Goal: Information Seeking & Learning: Learn about a topic

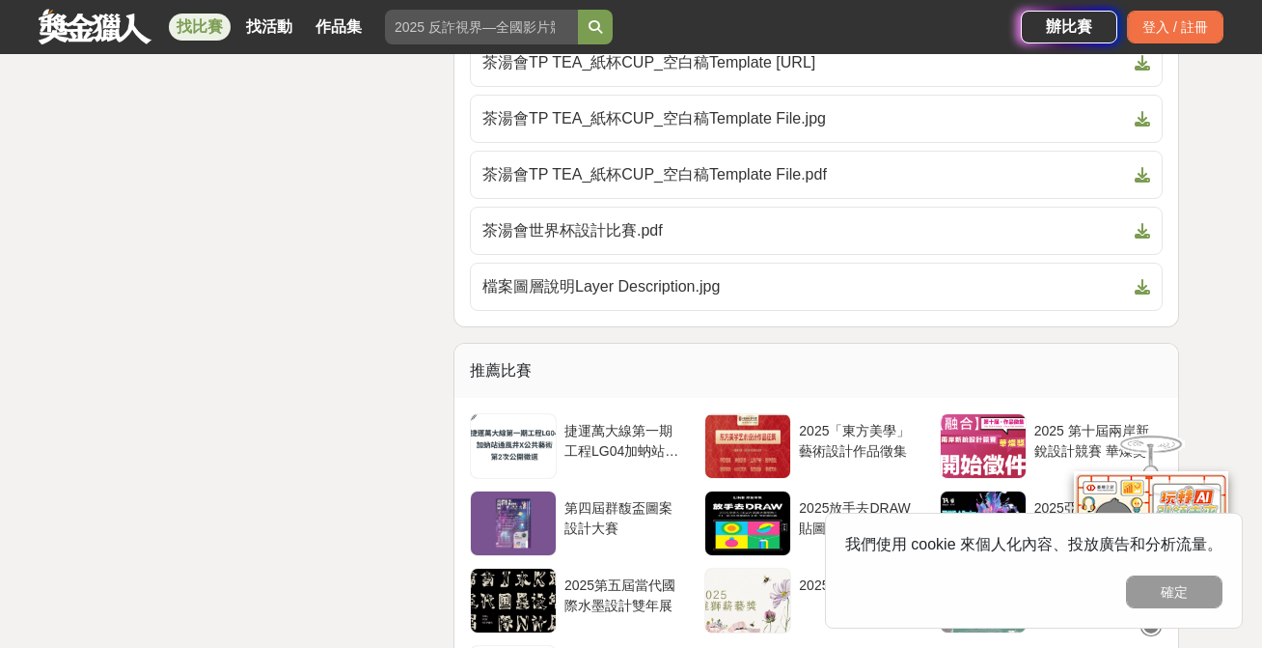
scroll to position [3729, 0]
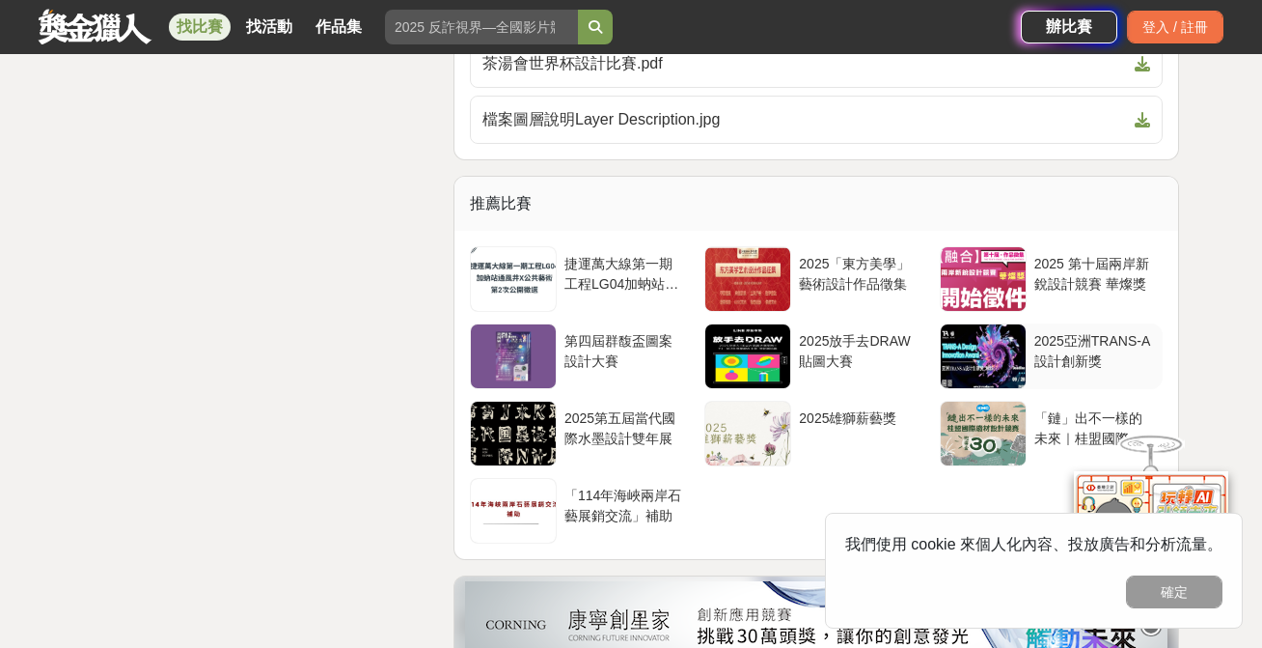
click at [964, 327] on div at bounding box center [983, 356] width 85 height 64
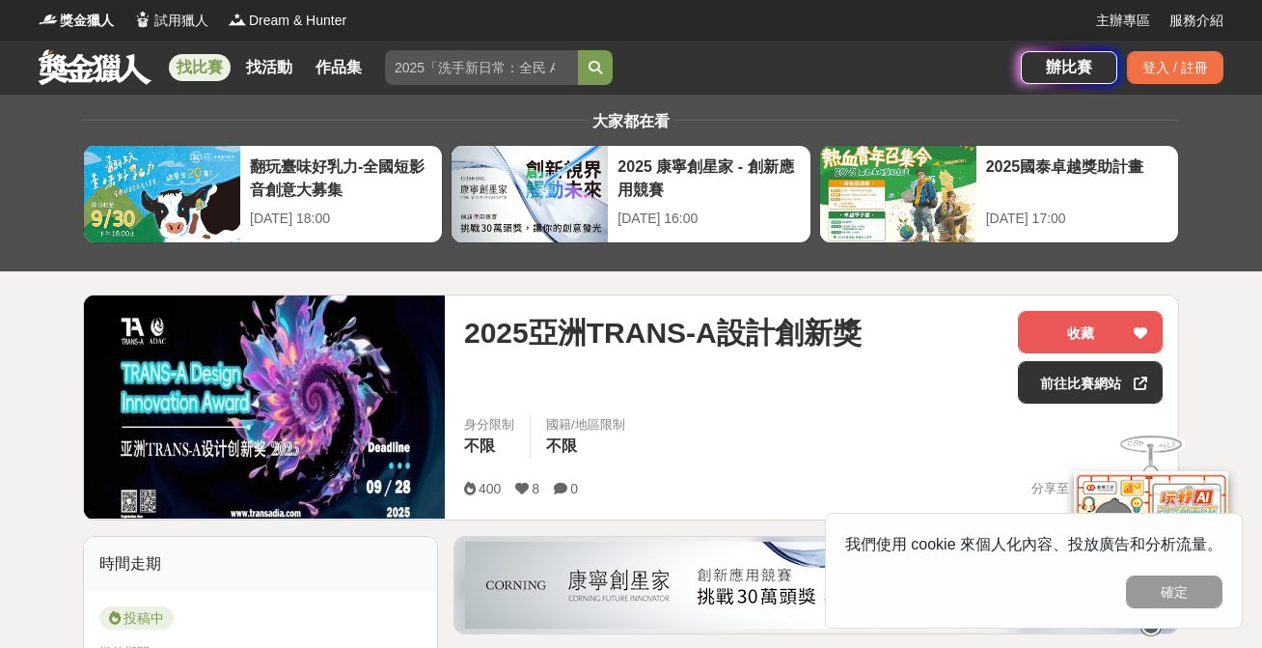
click at [202, 65] on link "找比賽" at bounding box center [200, 67] width 62 height 27
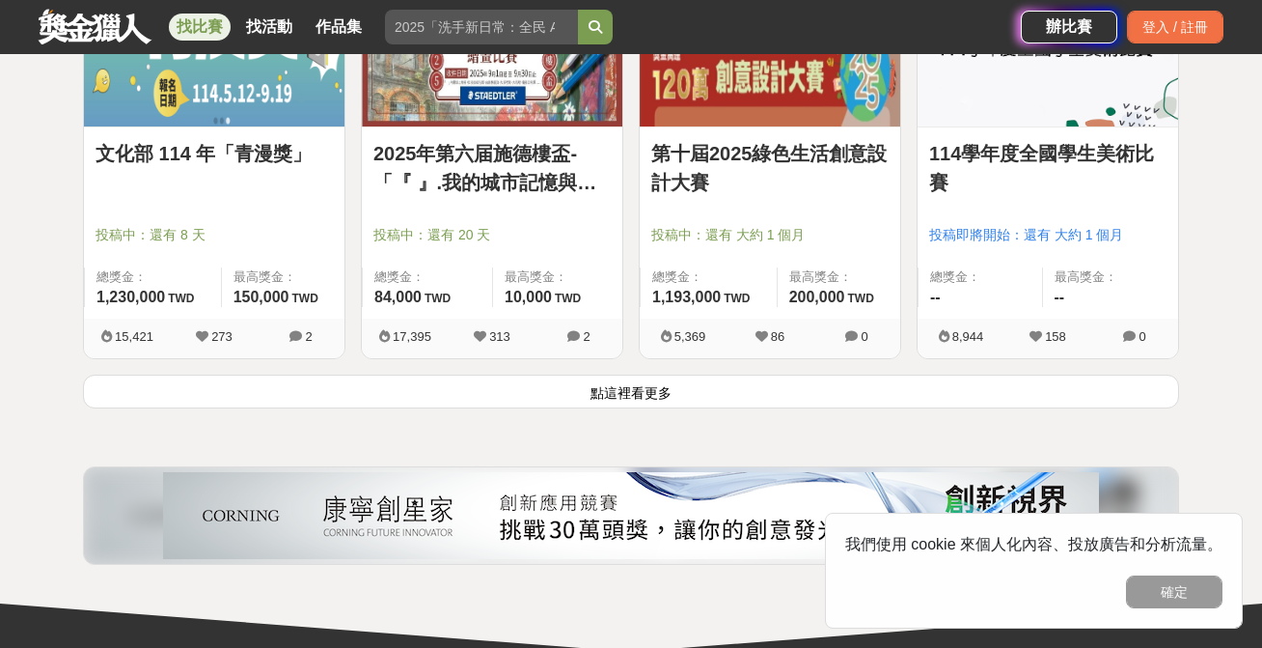
scroll to position [2561, 0]
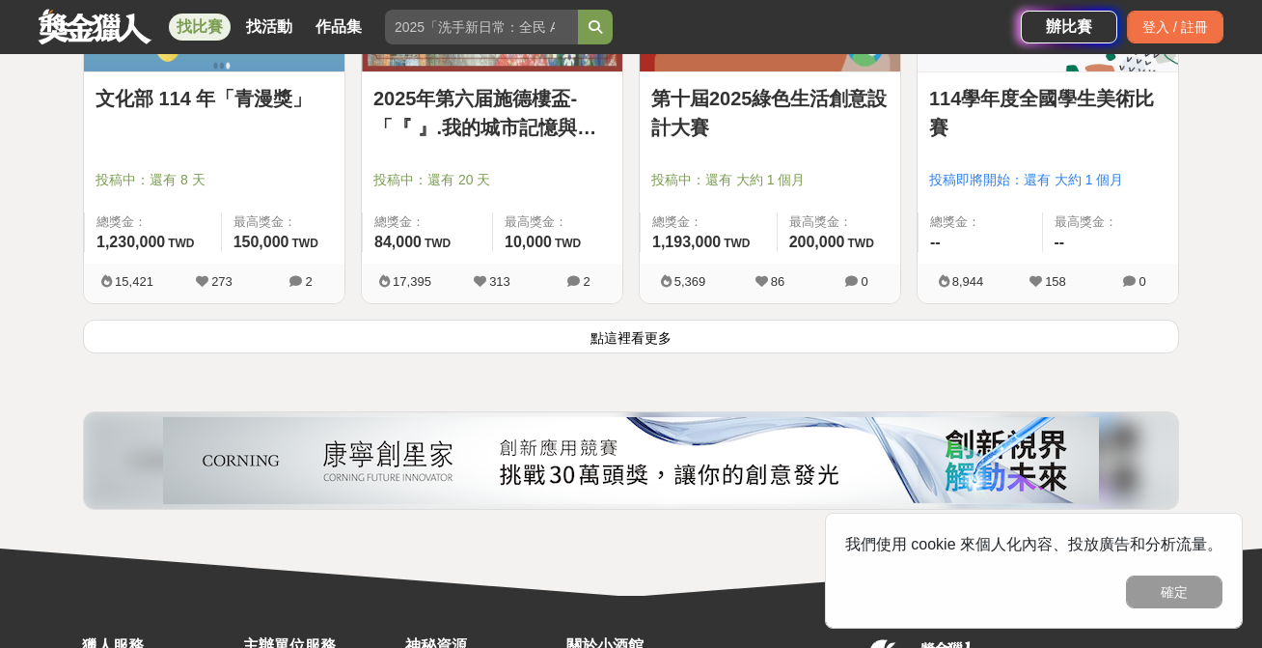
click at [616, 345] on button "點這裡看更多" at bounding box center [631, 336] width 1096 height 34
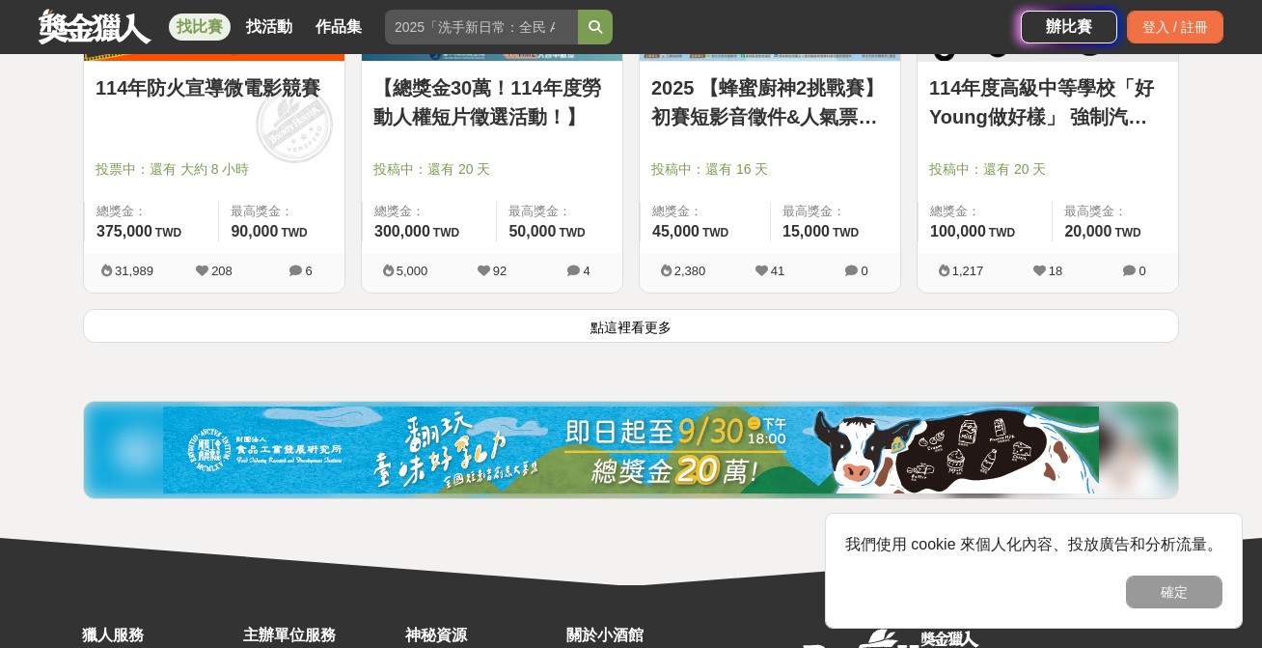
scroll to position [5032, 0]
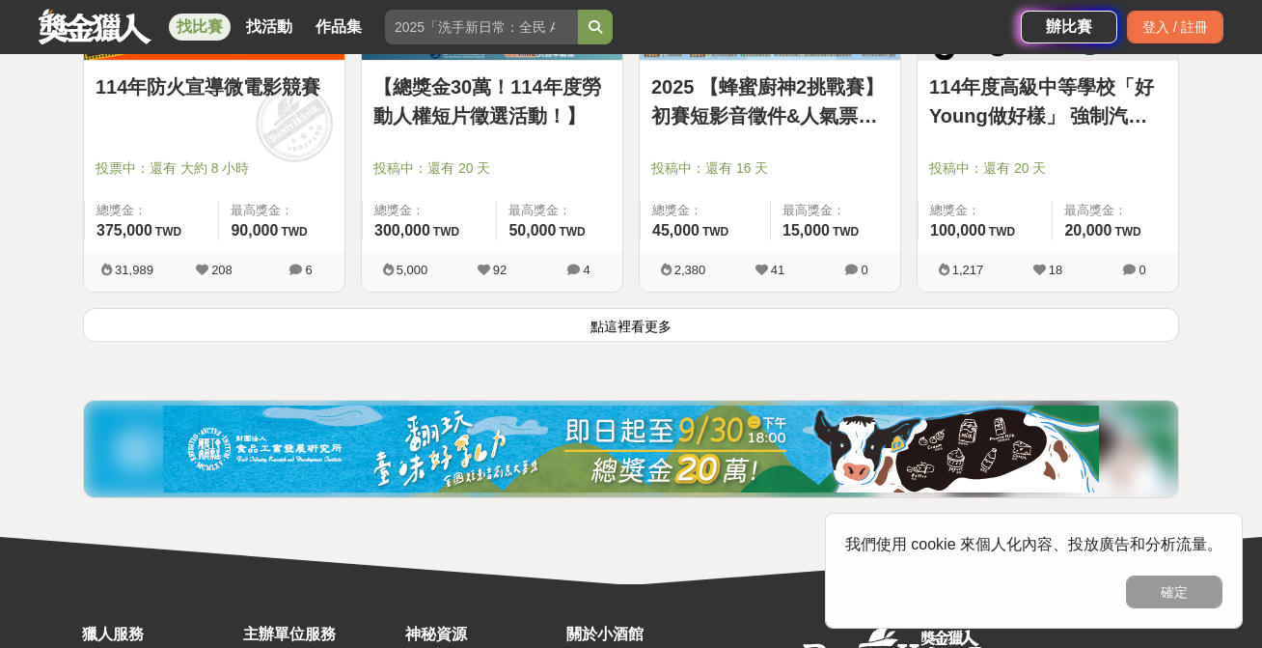
click at [713, 325] on button "點這裡看更多" at bounding box center [631, 325] width 1096 height 34
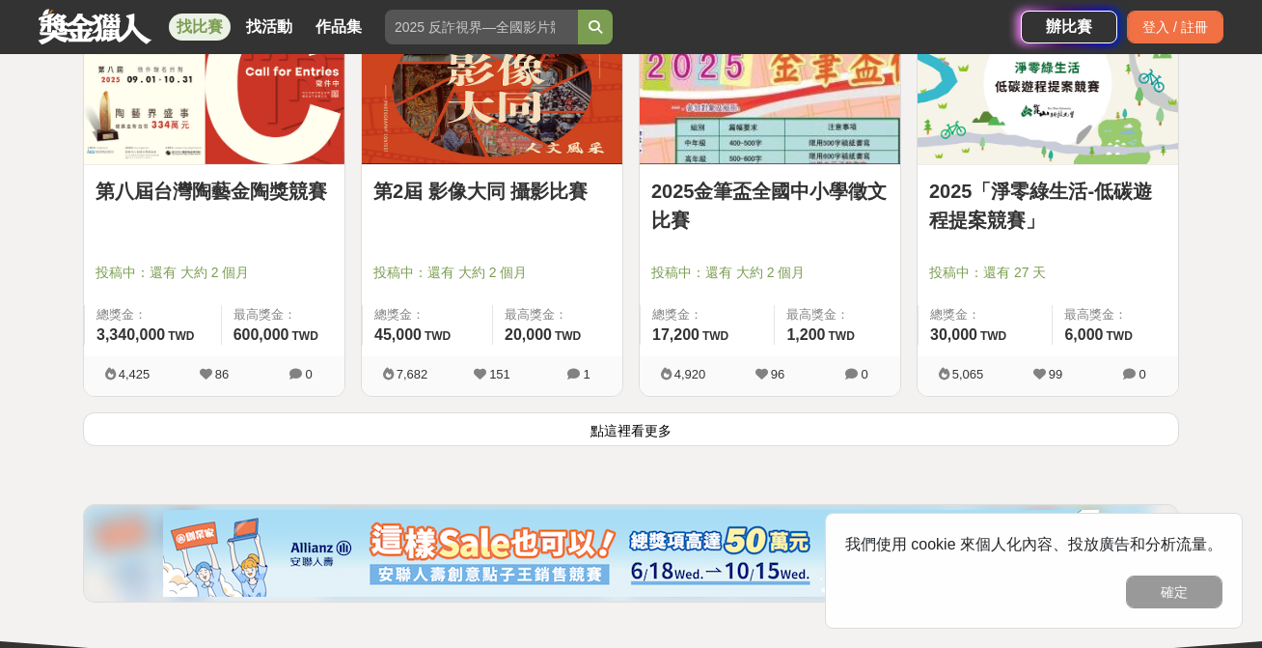
scroll to position [7387, 0]
click at [679, 428] on button "點這裡看更多" at bounding box center [631, 429] width 1096 height 34
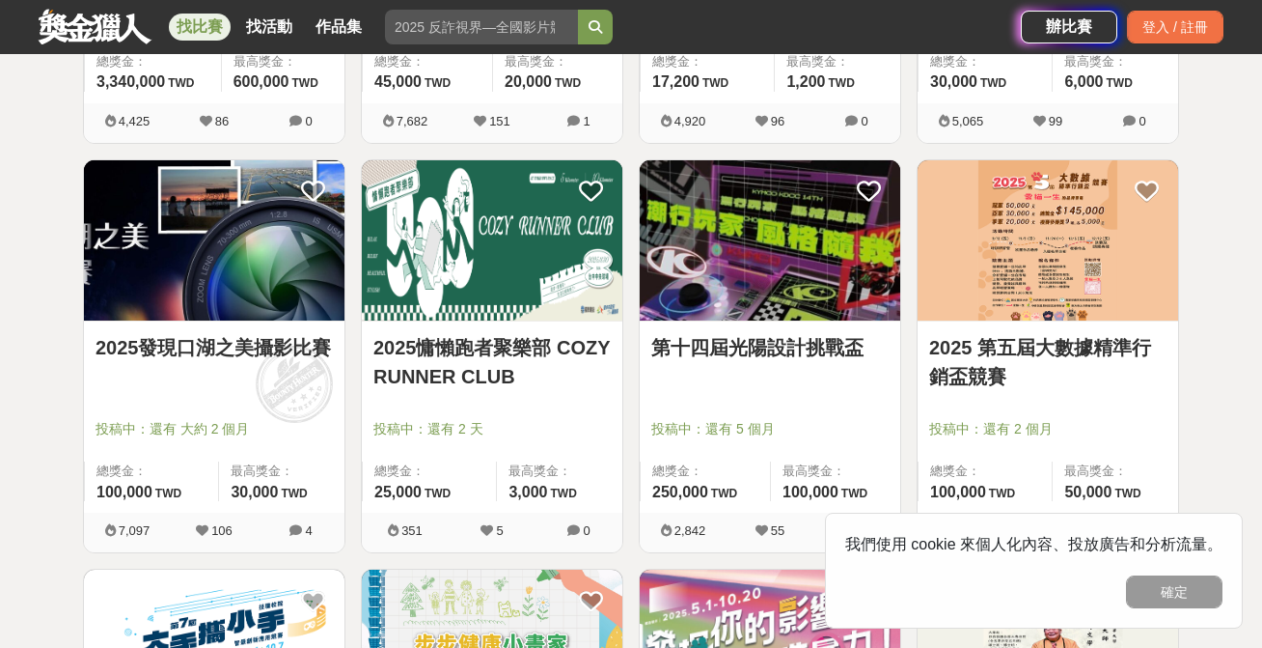
scroll to position [7640, 1]
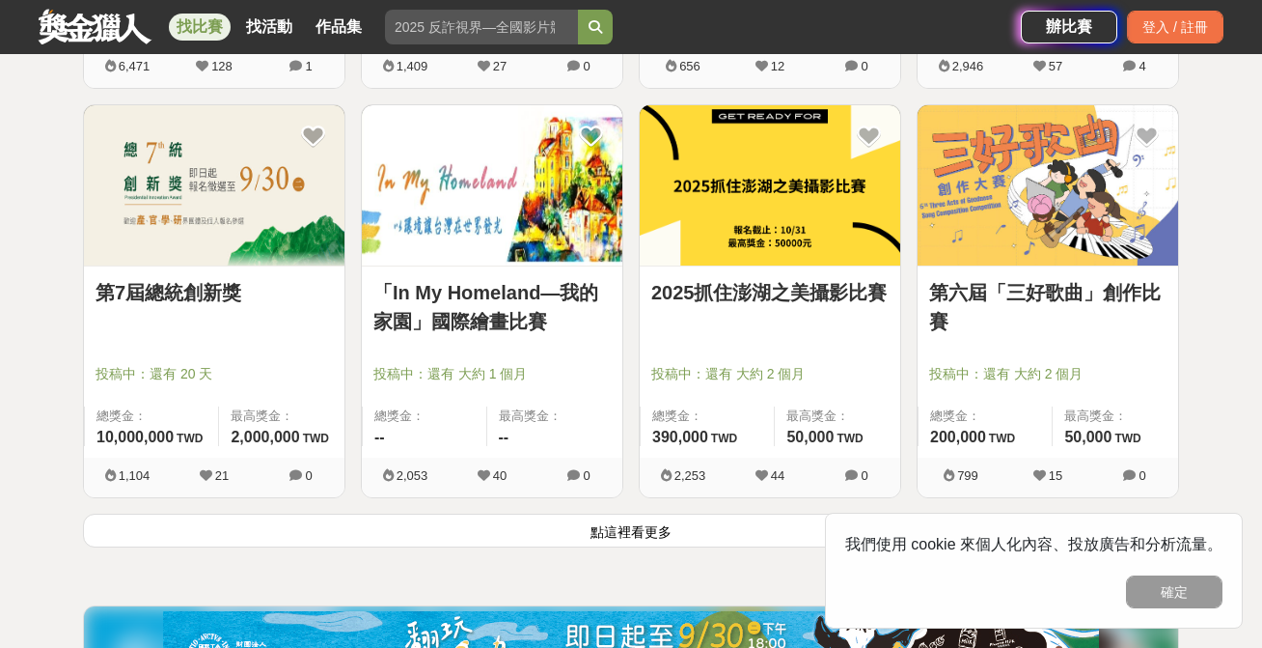
click at [531, 541] on button "點這裡看更多" at bounding box center [631, 530] width 1096 height 34
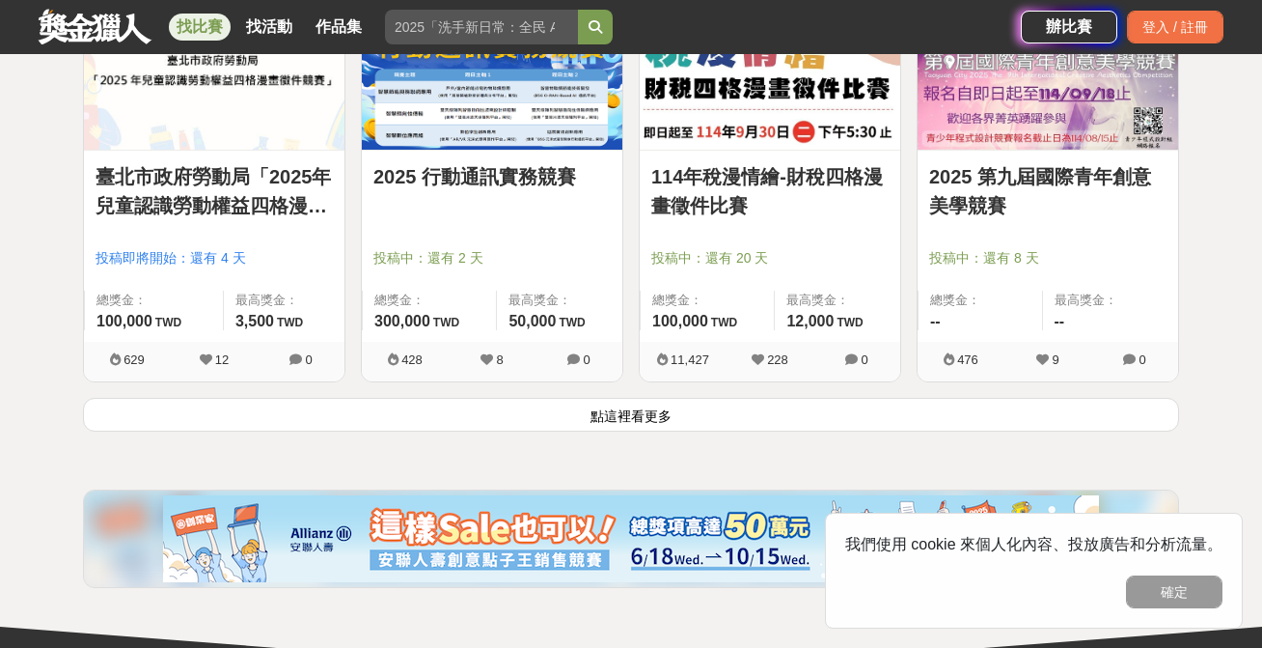
click at [521, 428] on button "點這裡看更多" at bounding box center [631, 415] width 1096 height 34
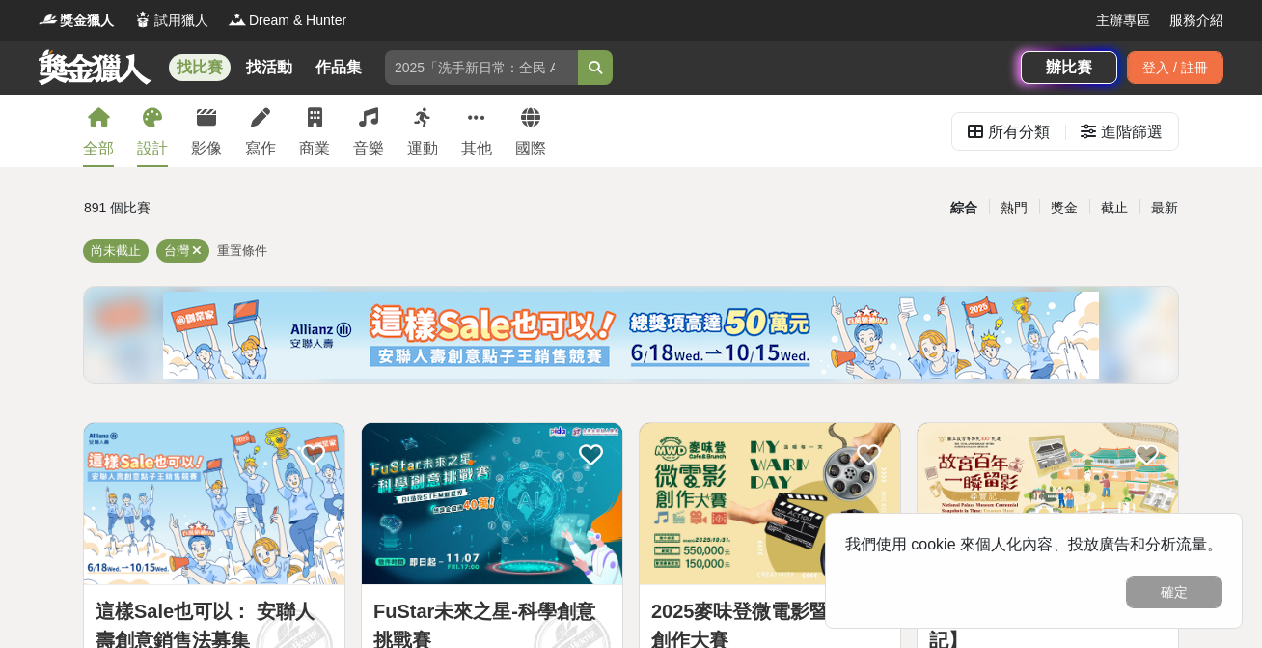
click at [155, 124] on icon at bounding box center [152, 117] width 19 height 19
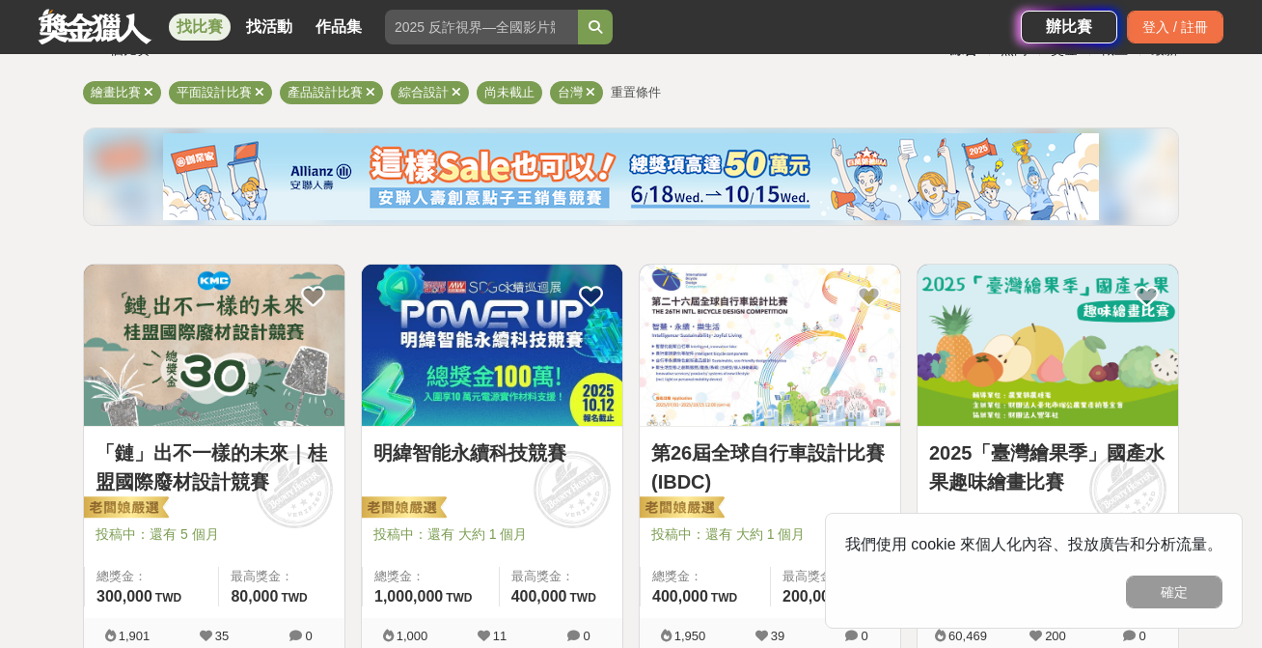
click at [197, 454] on link "「鏈」出不一樣的未來｜桂盟國際廢材設計競賽" at bounding box center [214, 467] width 237 height 58
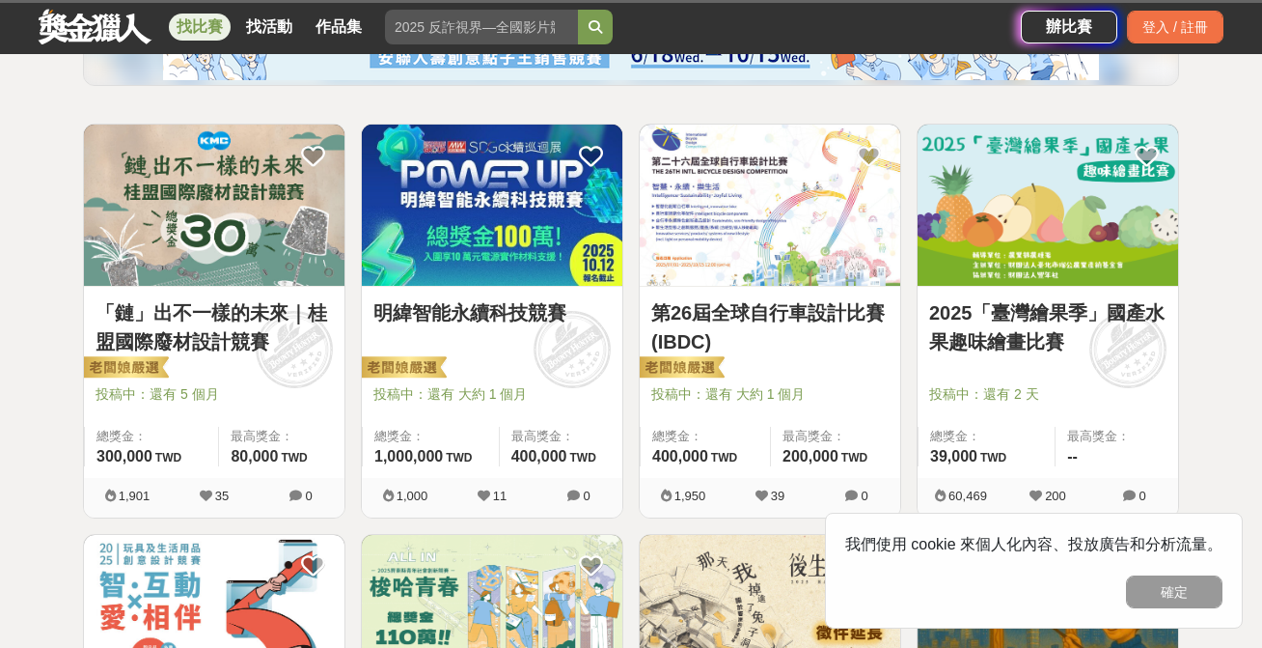
click at [992, 317] on link "2025「臺灣繪果季」國產水果趣味繪畫比賽" at bounding box center [1047, 327] width 237 height 58
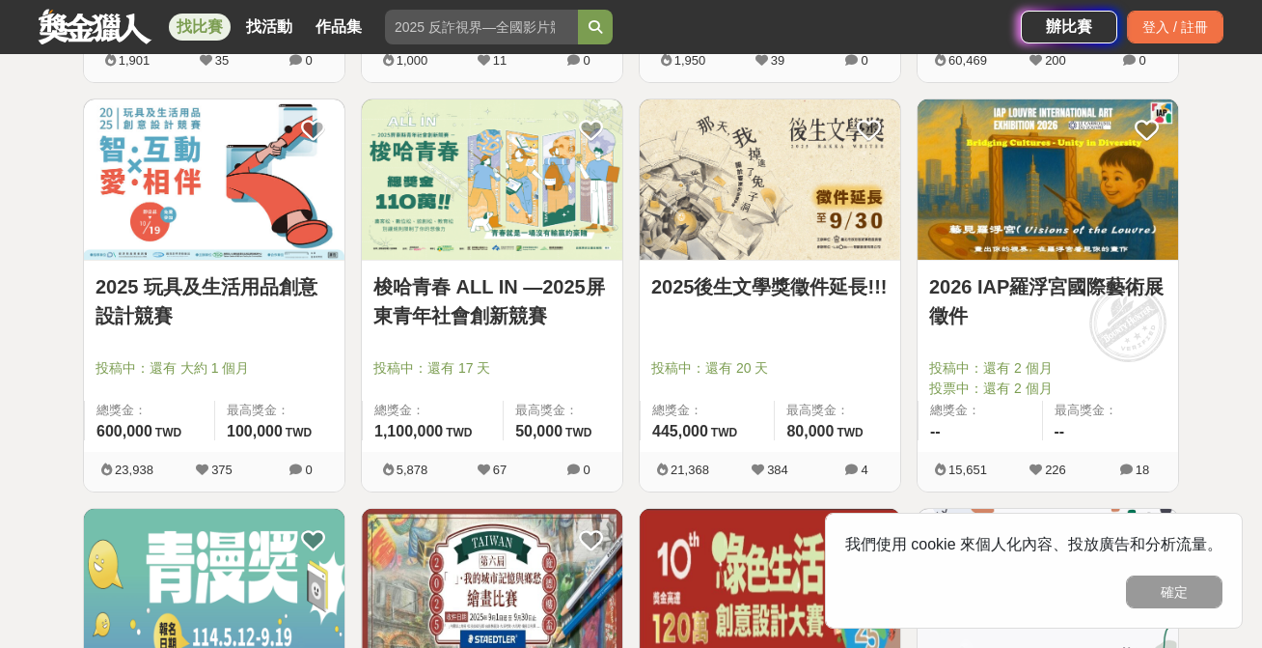
click at [1032, 296] on link "2026 IAP羅浮宮國際藝術展徵件" at bounding box center [1047, 301] width 237 height 58
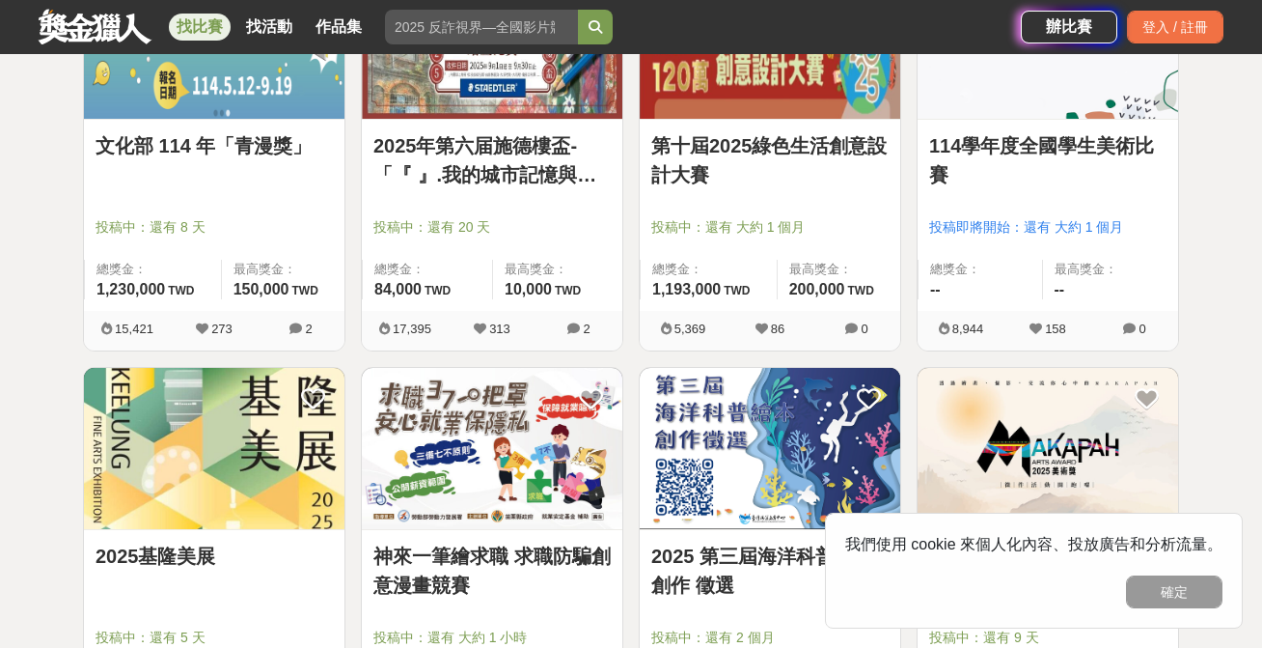
scroll to position [1375, 0]
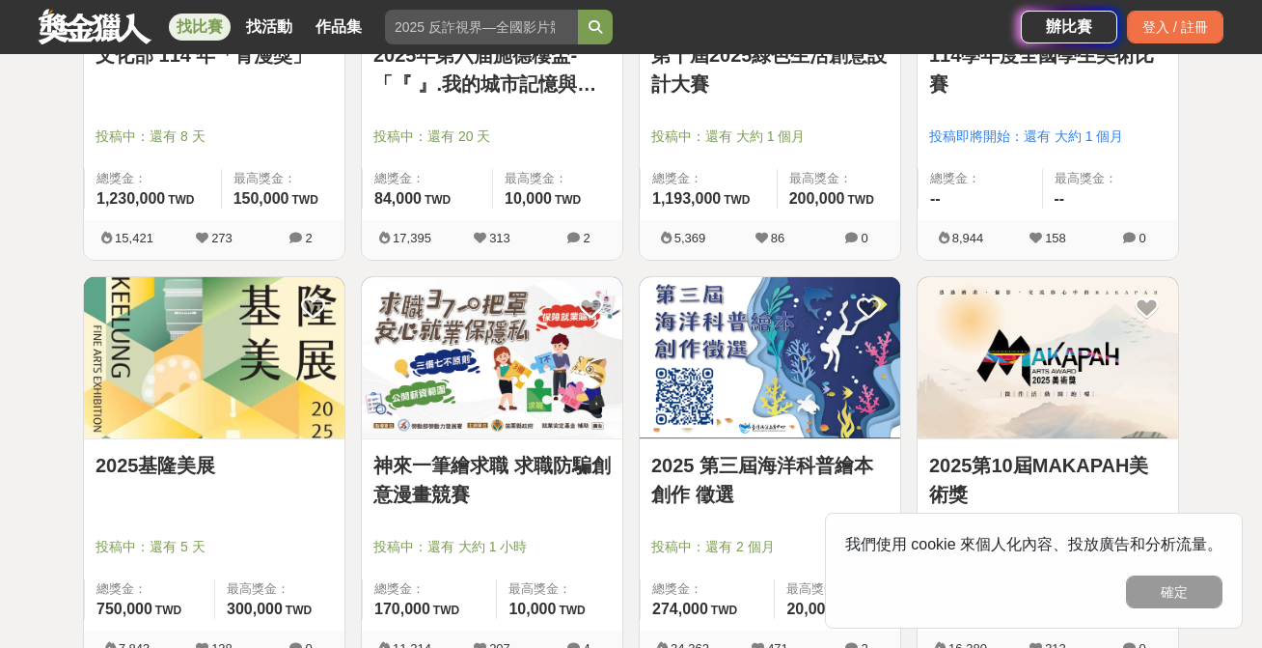
click at [189, 468] on link "2025基隆美展" at bounding box center [214, 465] width 237 height 29
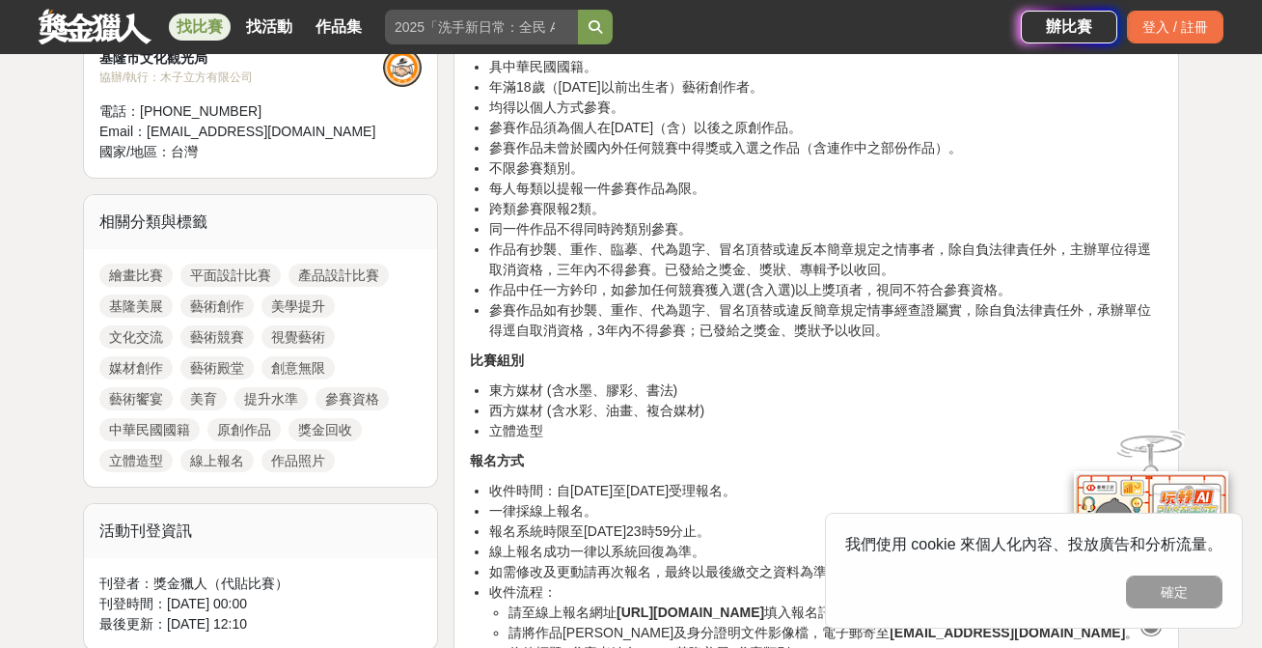
scroll to position [778, 0]
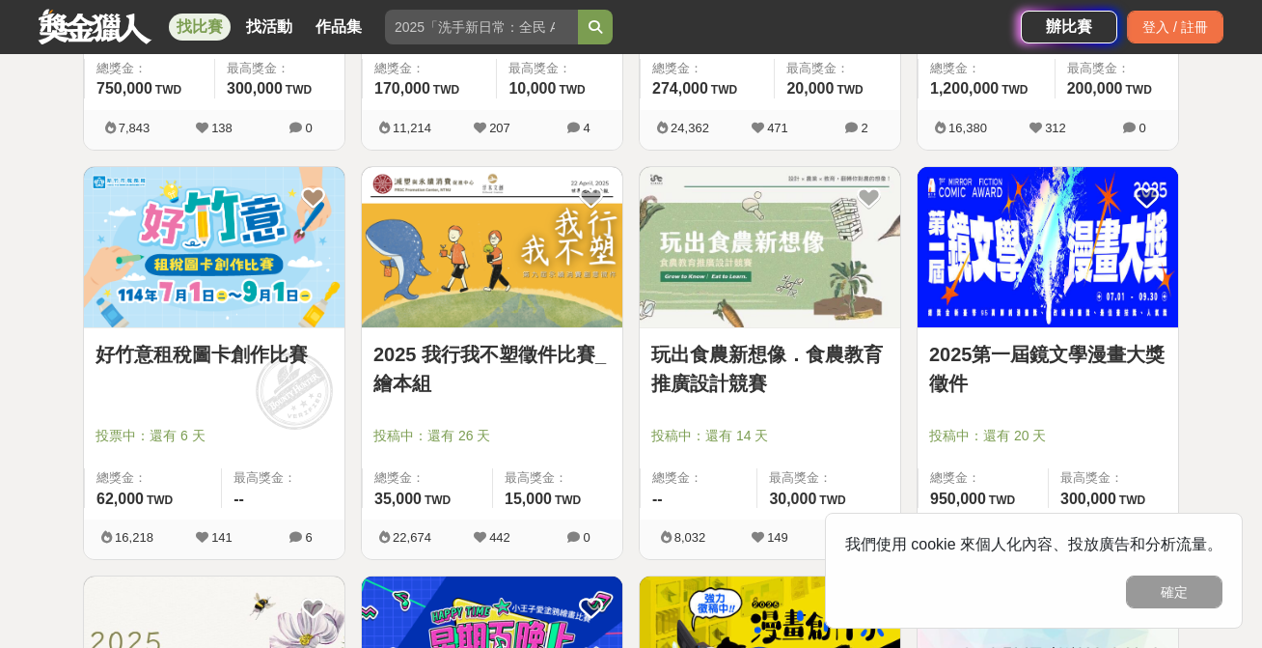
scroll to position [1896, 0]
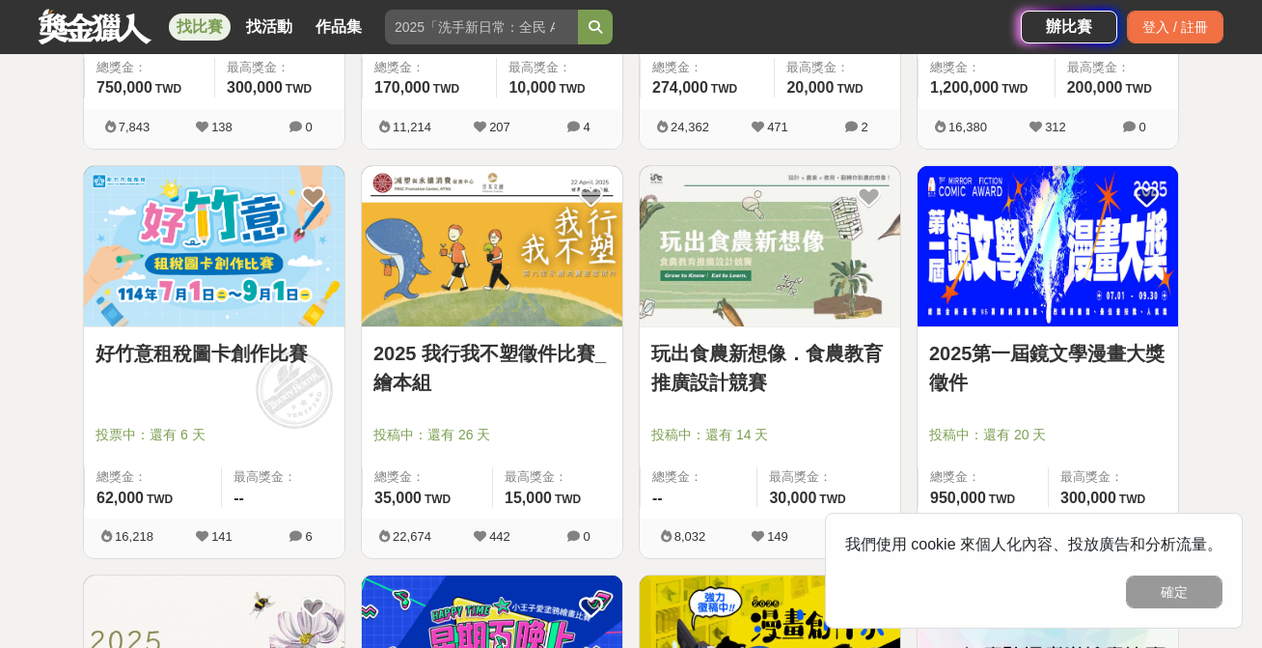
click at [984, 365] on link "2025第一屆鏡文學漫畫大獎徵件" at bounding box center [1047, 368] width 237 height 58
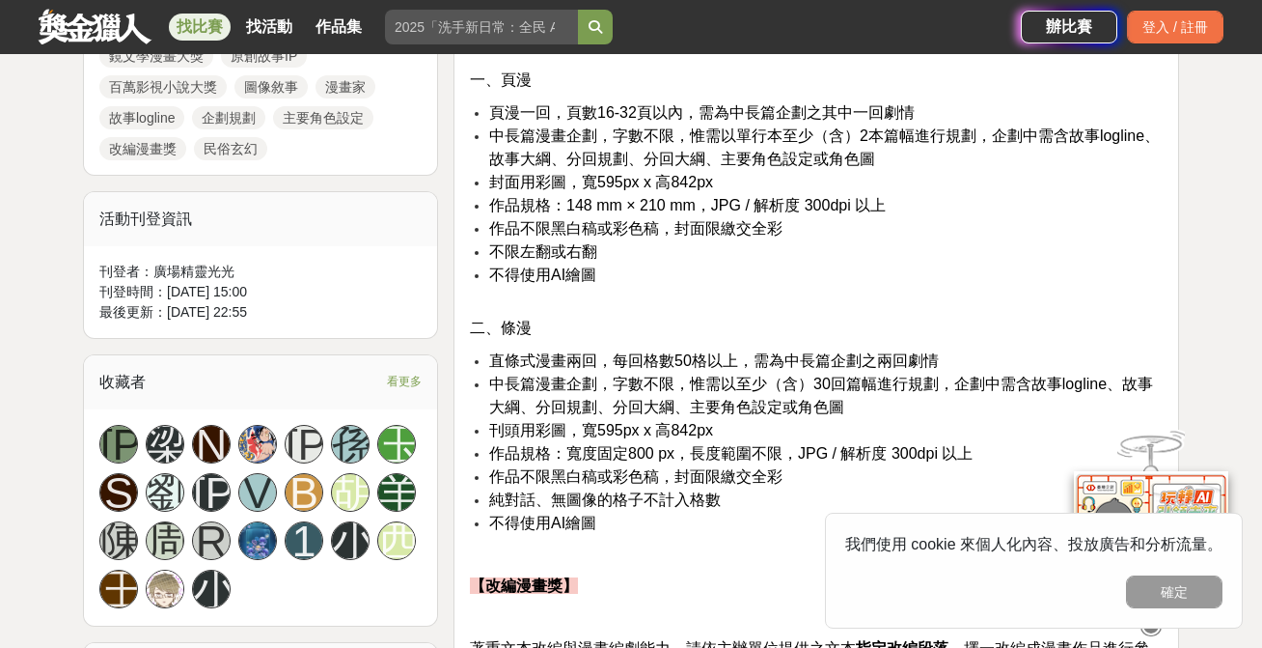
scroll to position [988, 0]
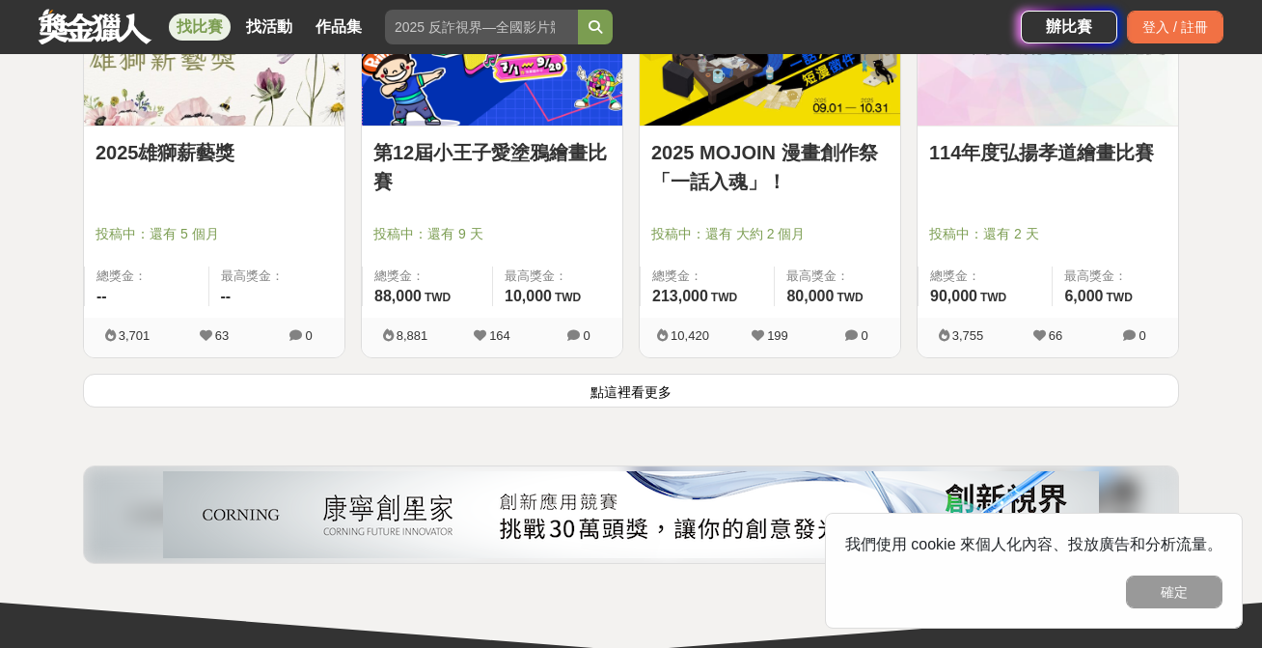
scroll to position [2508, 0]
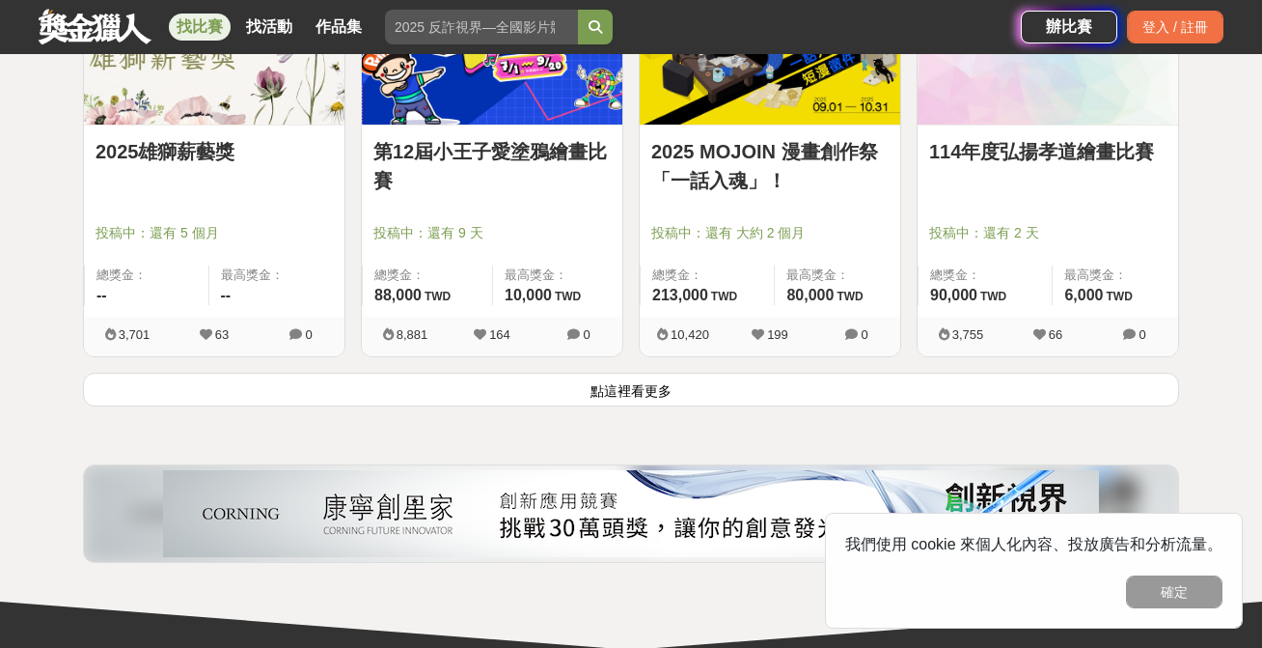
click at [517, 392] on button "點這裡看更多" at bounding box center [631, 390] width 1096 height 34
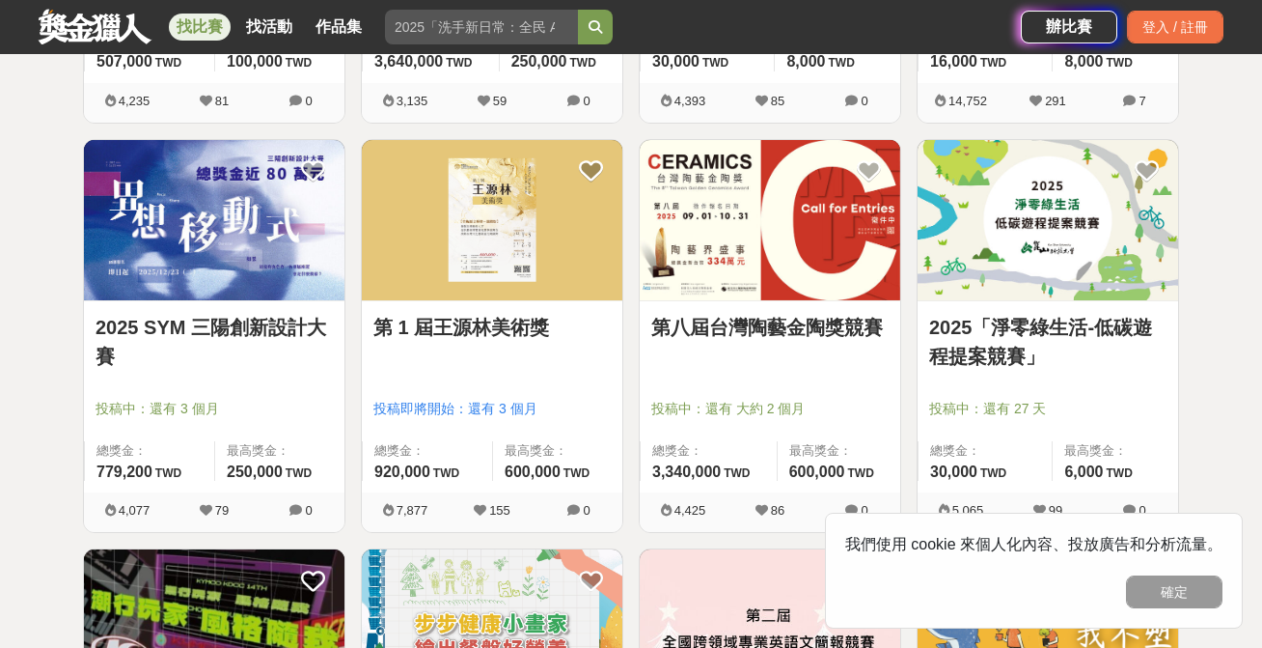
scroll to position [3987, 0]
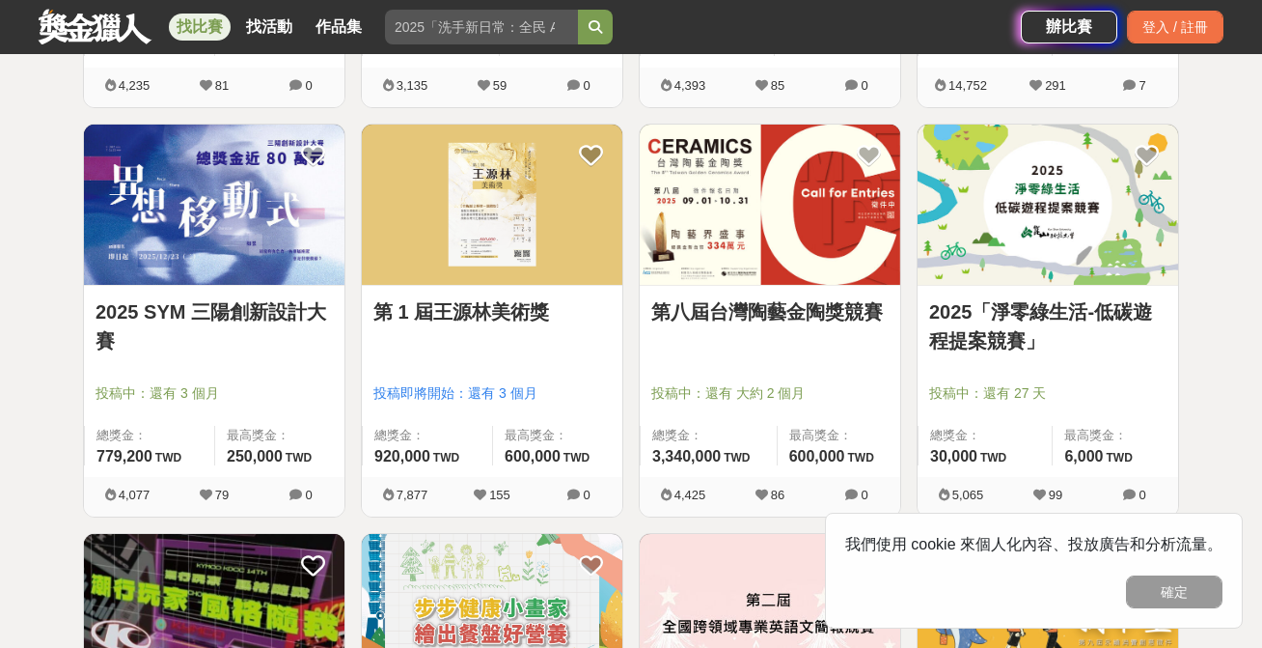
click at [269, 325] on link "2025 SYM 三陽創新設計大賽" at bounding box center [214, 326] width 237 height 58
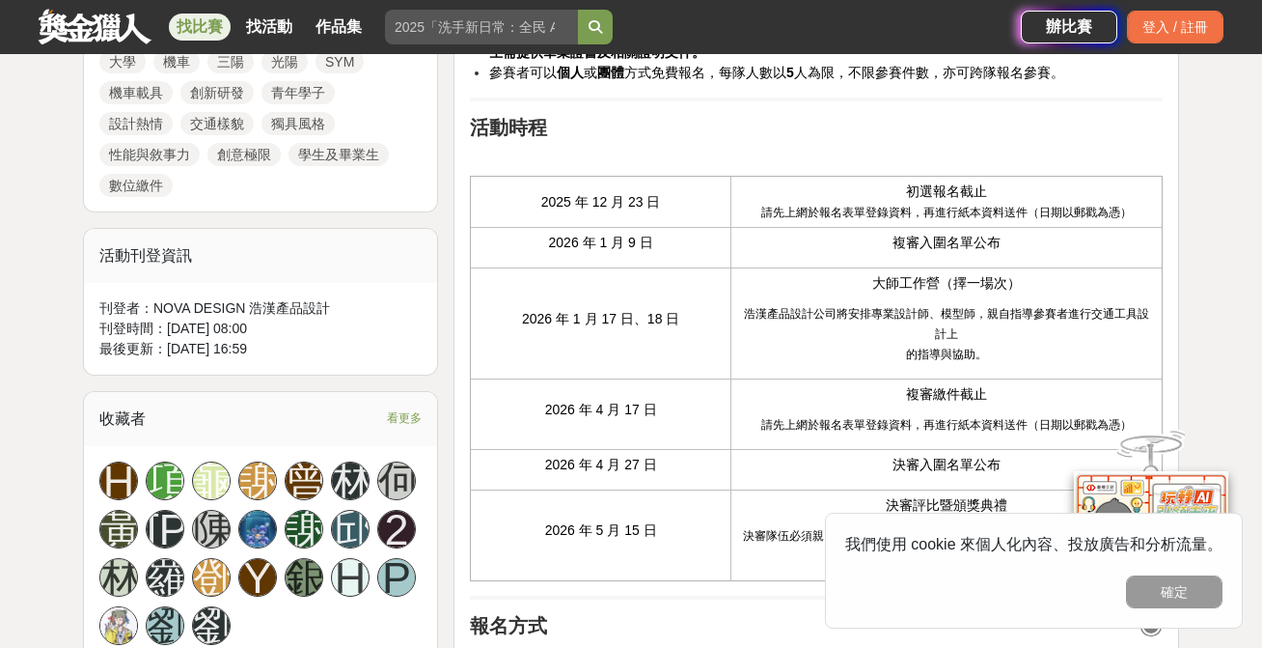
scroll to position [1049, 1]
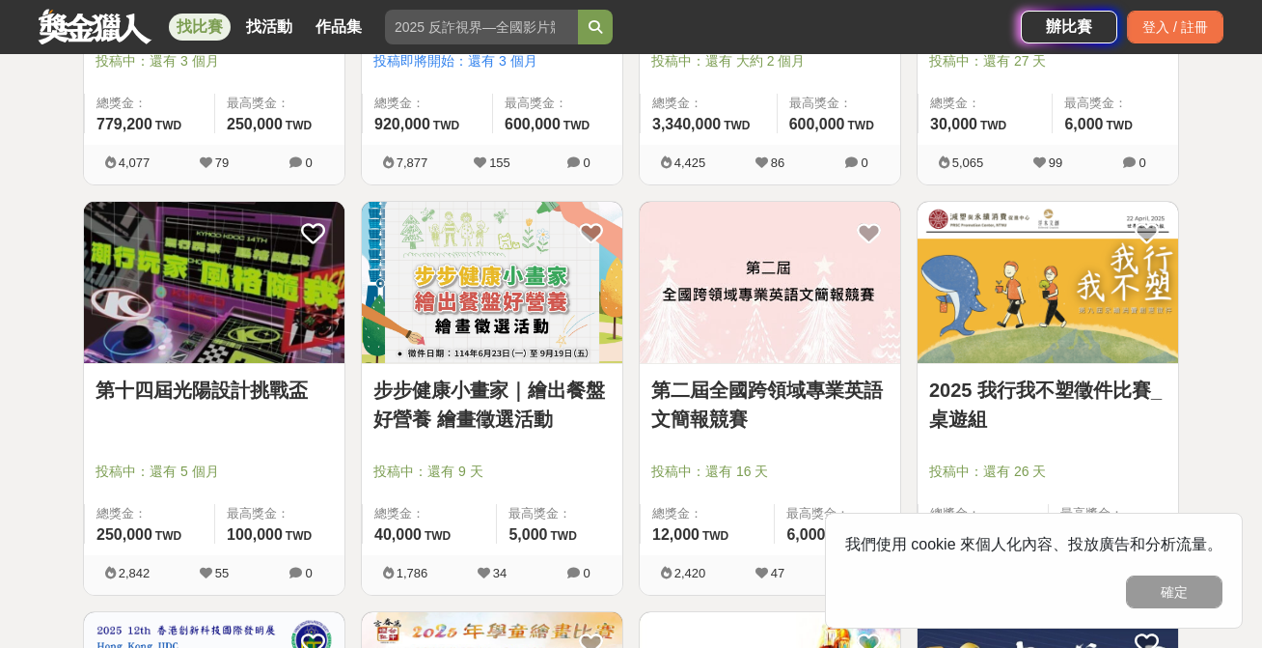
scroll to position [4323, 0]
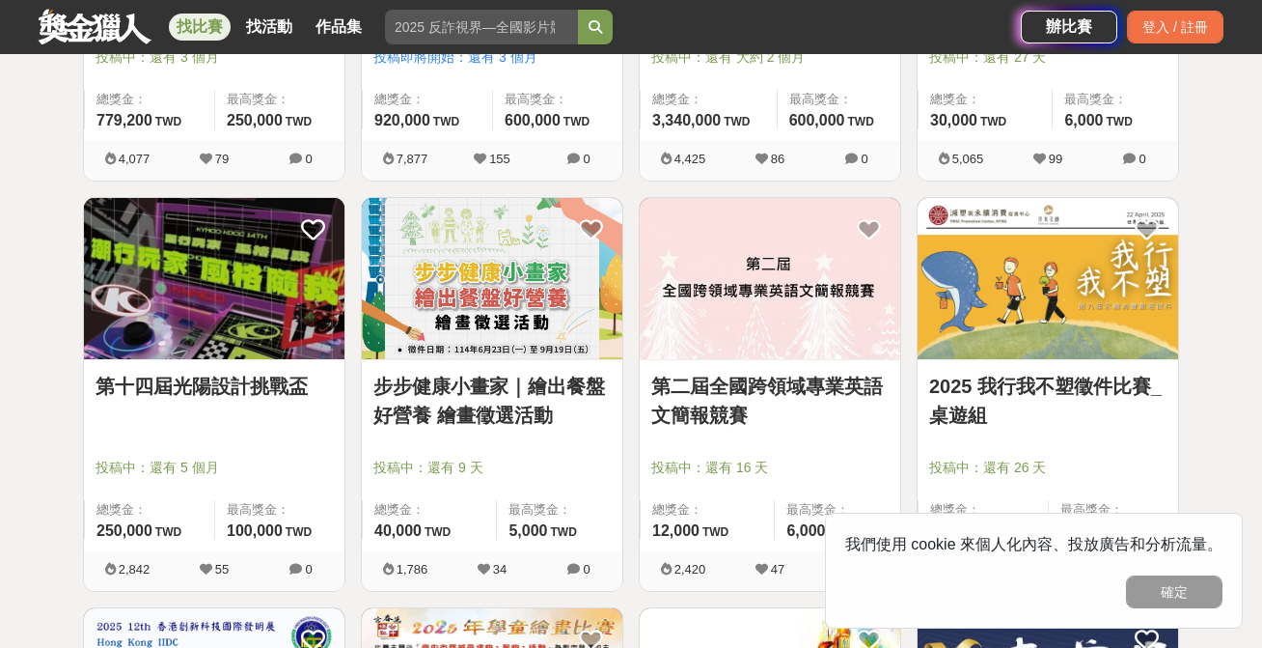
click at [264, 393] on link "第十四屆光陽設計挑戰盃" at bounding box center [214, 386] width 237 height 29
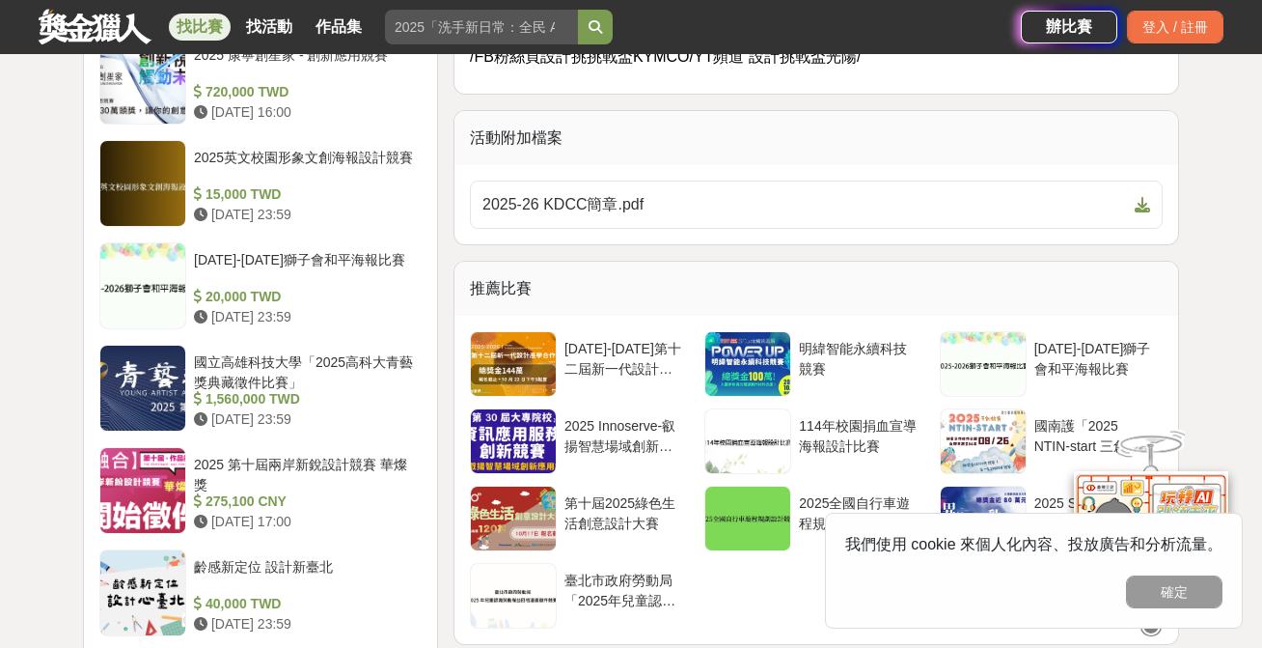
scroll to position [1922, 0]
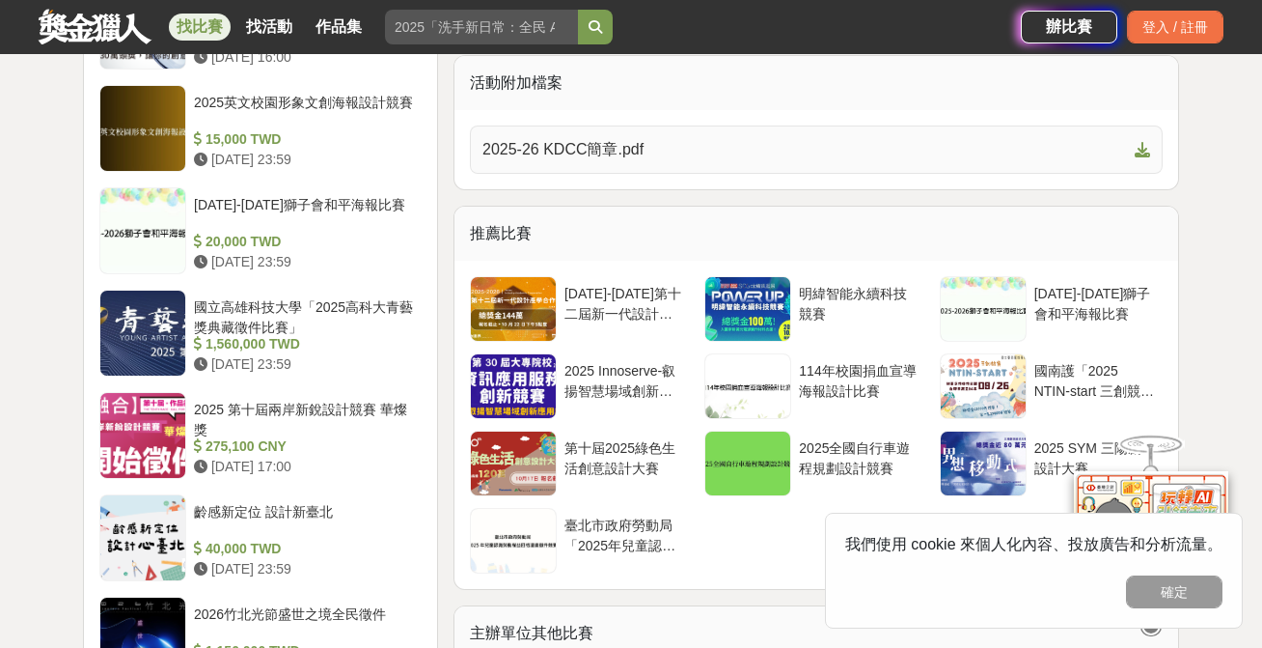
click at [616, 143] on span "2025-26 KDCC簡章.pdf" at bounding box center [805, 149] width 645 height 23
